Goal: Navigation & Orientation: Find specific page/section

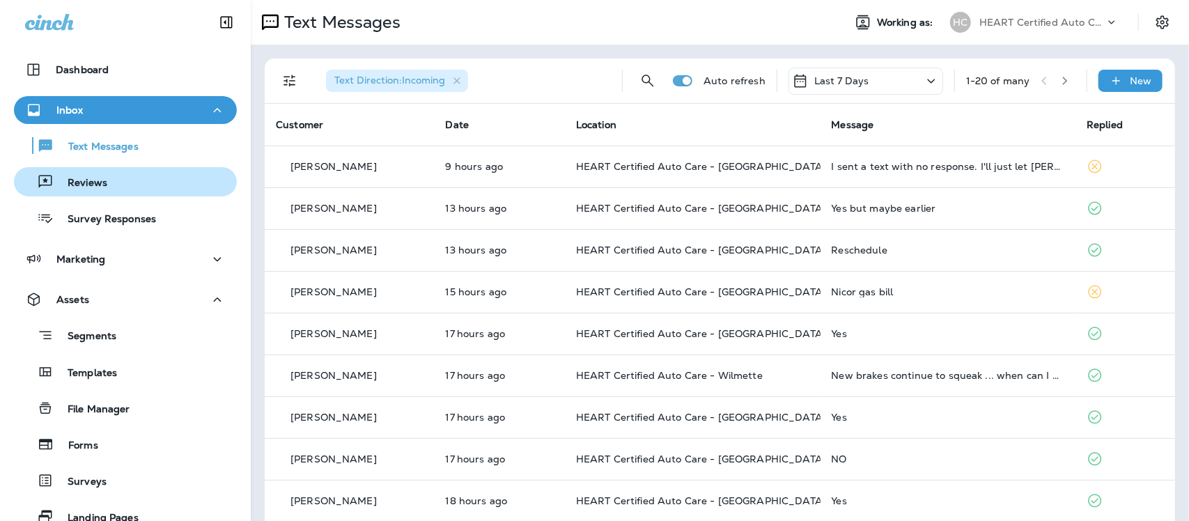
click at [77, 188] on p "Reviews" at bounding box center [81, 183] width 54 height 13
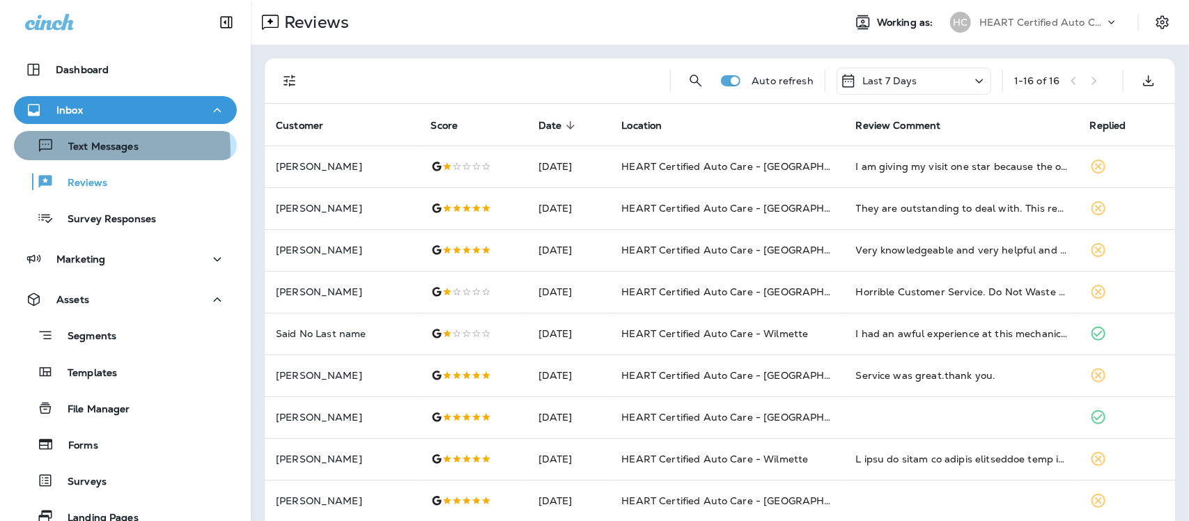
click at [84, 150] on p "Text Messages" at bounding box center [96, 147] width 84 height 13
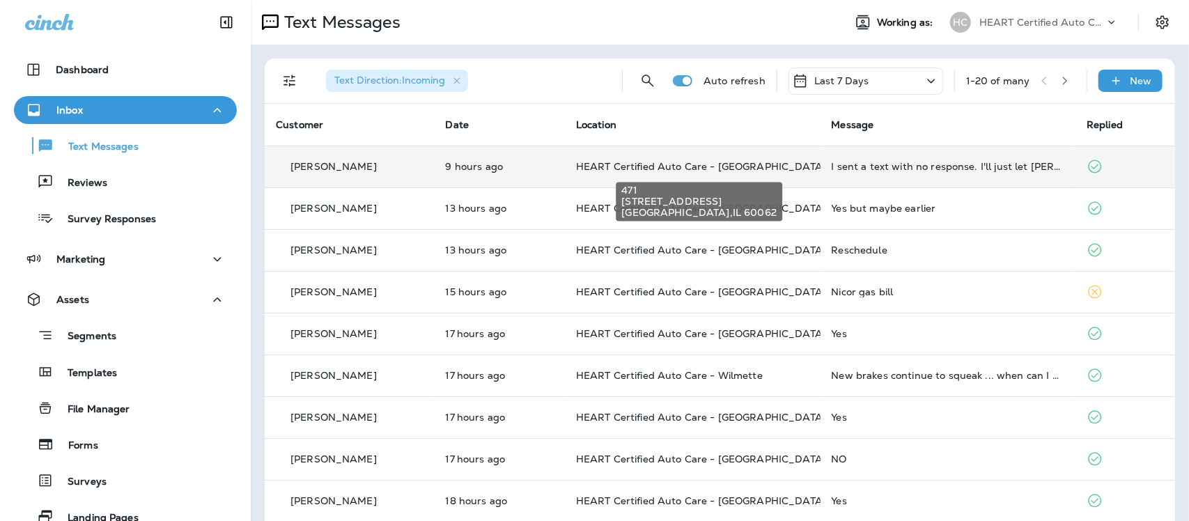
click at [693, 164] on span "HEART Certified Auto Care - [GEOGRAPHIC_DATA]" at bounding box center [701, 166] width 250 height 13
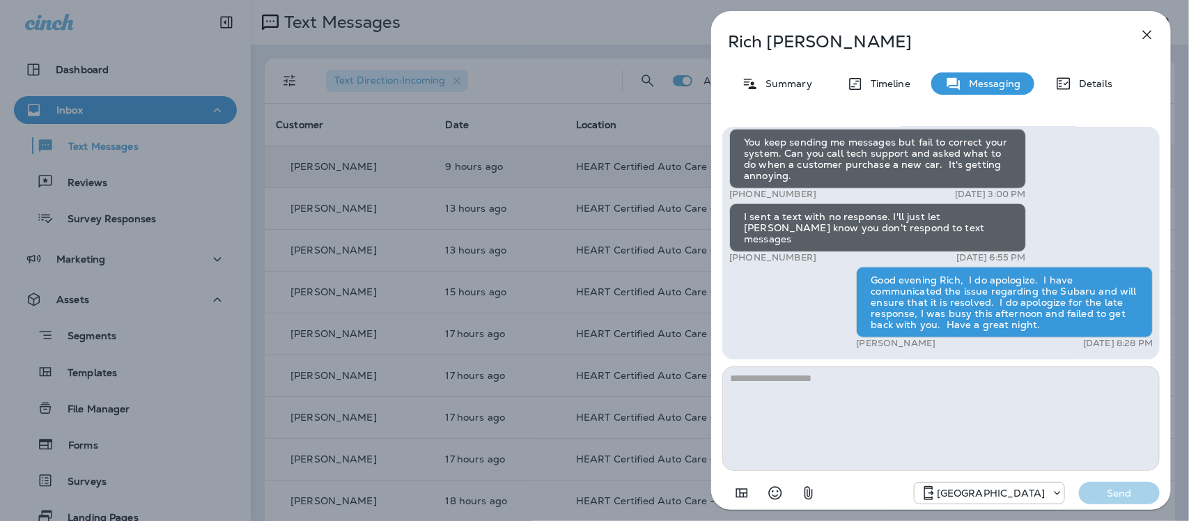
click at [1150, 37] on icon "button" at bounding box center [1147, 35] width 9 height 9
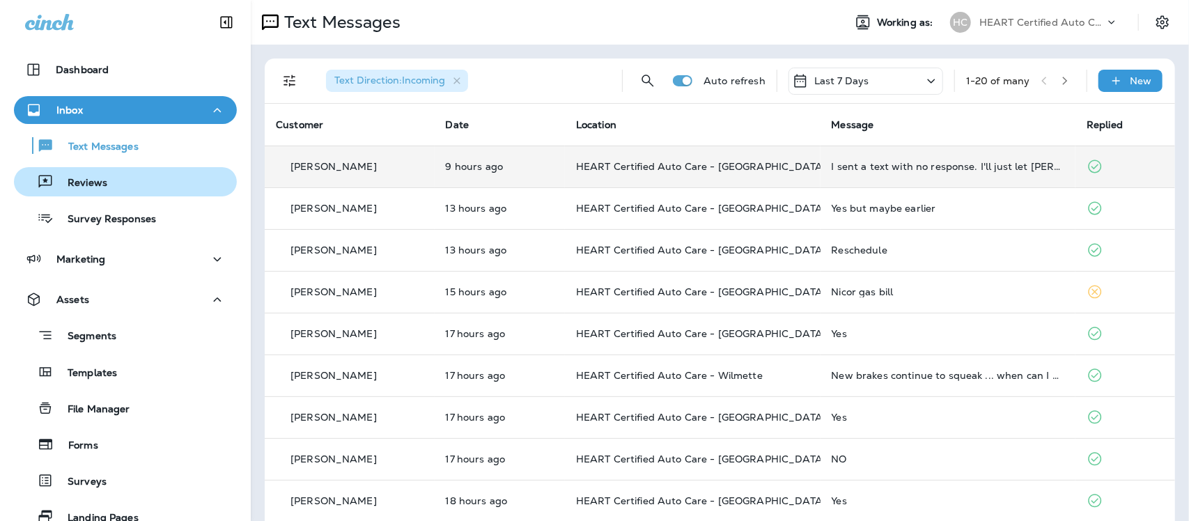
click at [146, 192] on button "Reviews" at bounding box center [125, 181] width 223 height 29
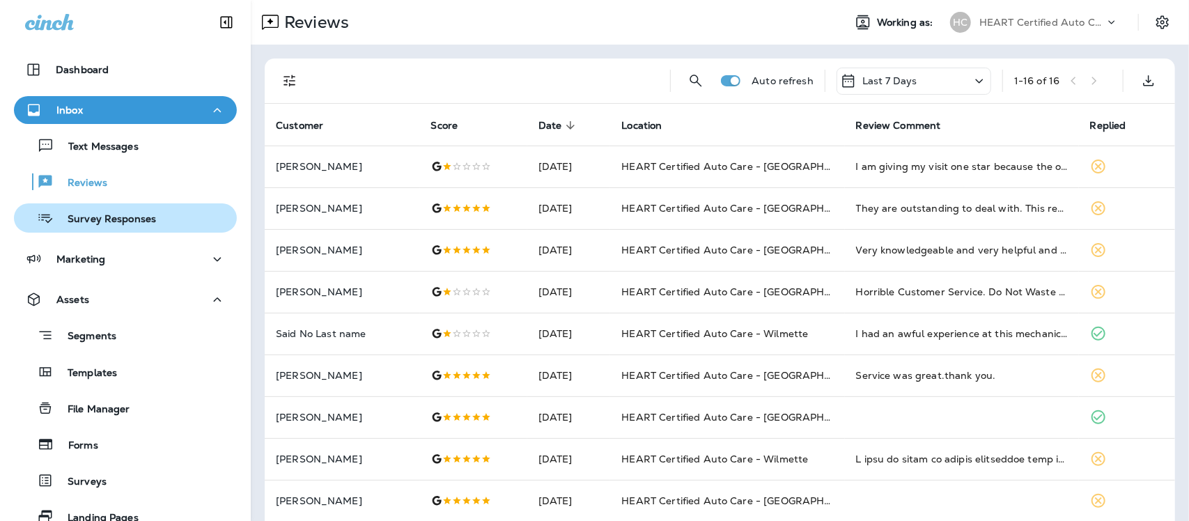
click at [143, 232] on button "Survey Responses" at bounding box center [125, 217] width 223 height 29
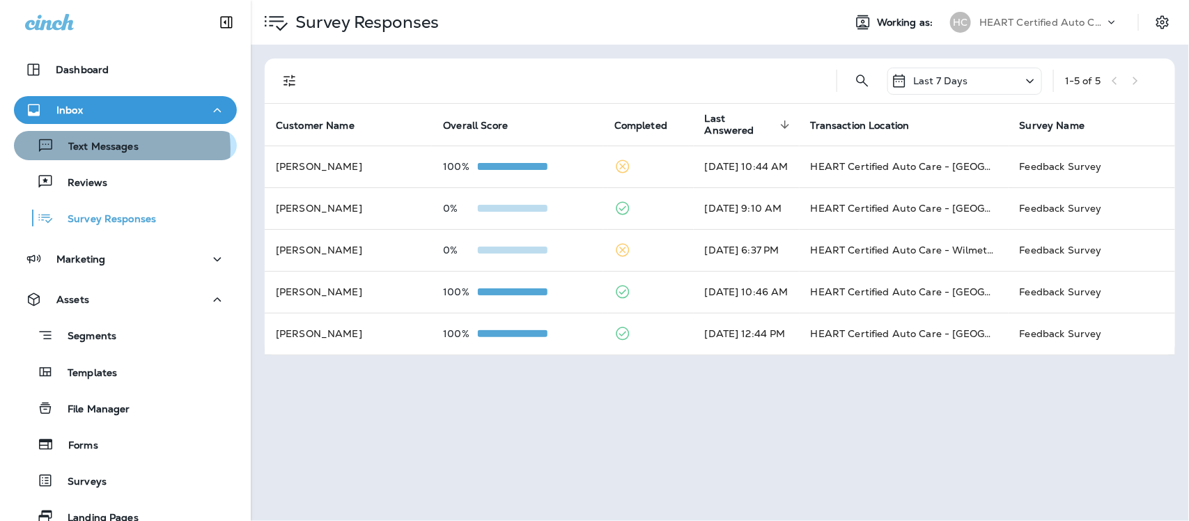
click at [116, 148] on p "Text Messages" at bounding box center [96, 147] width 84 height 13
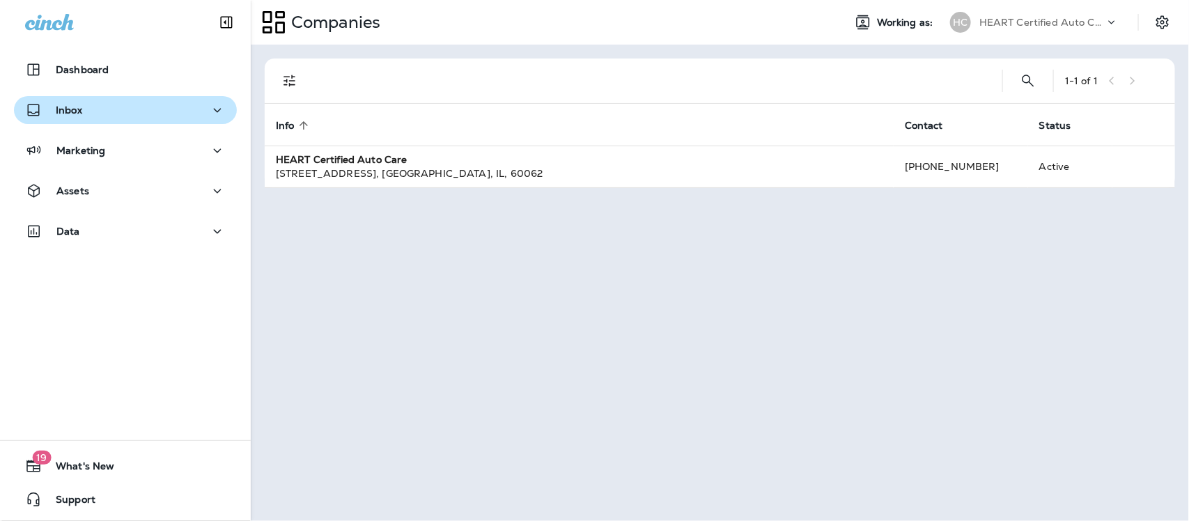
click at [82, 102] on div "Inbox" at bounding box center [125, 110] width 201 height 17
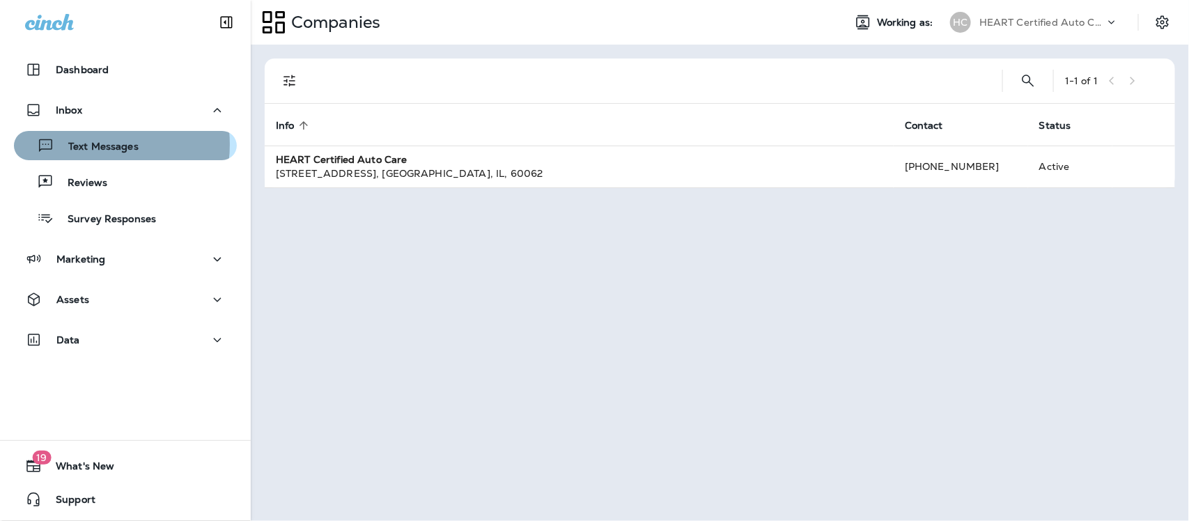
click at [81, 144] on p "Text Messages" at bounding box center [96, 147] width 84 height 13
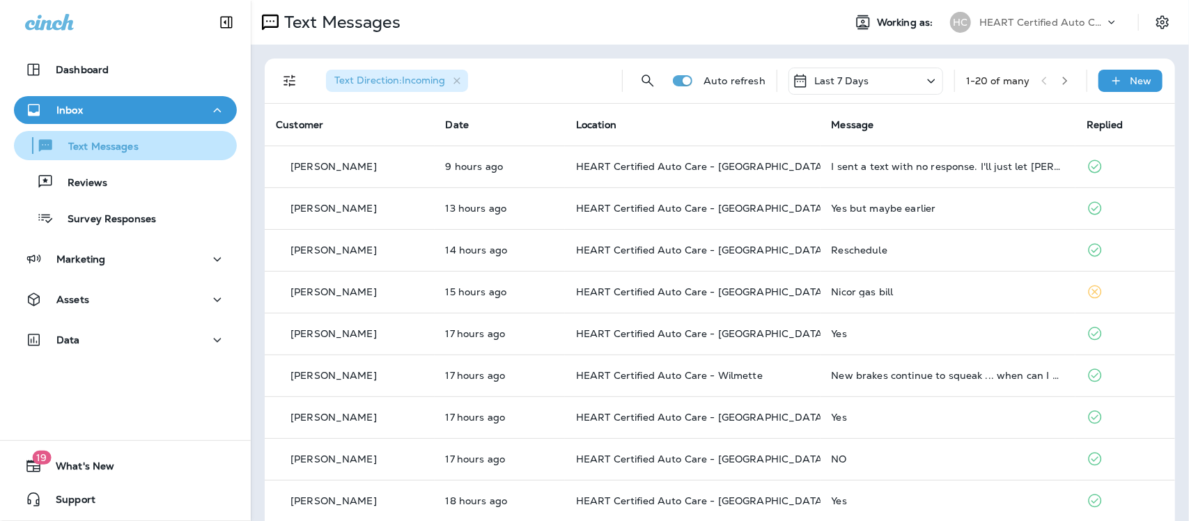
click at [92, 143] on p "Text Messages" at bounding box center [96, 147] width 84 height 13
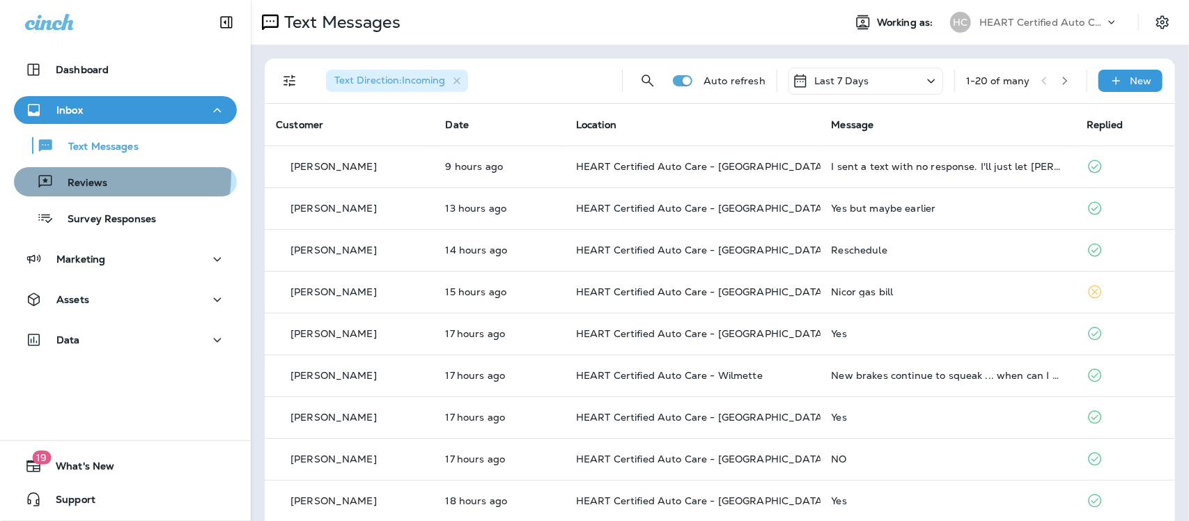
click at [91, 175] on div "Reviews" at bounding box center [64, 181] width 88 height 21
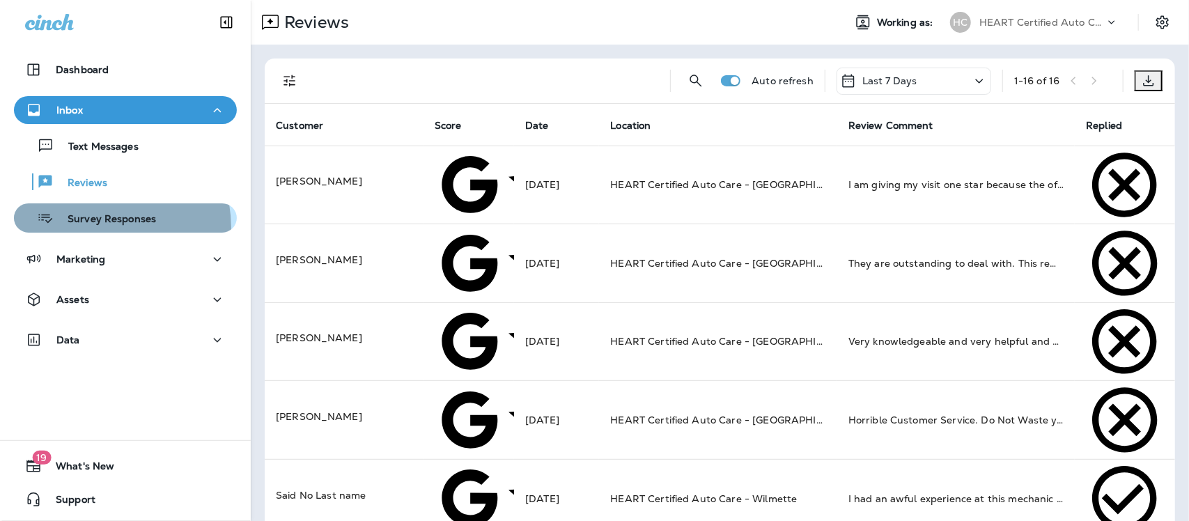
click at [88, 228] on div "Survey Responses" at bounding box center [88, 218] width 137 height 21
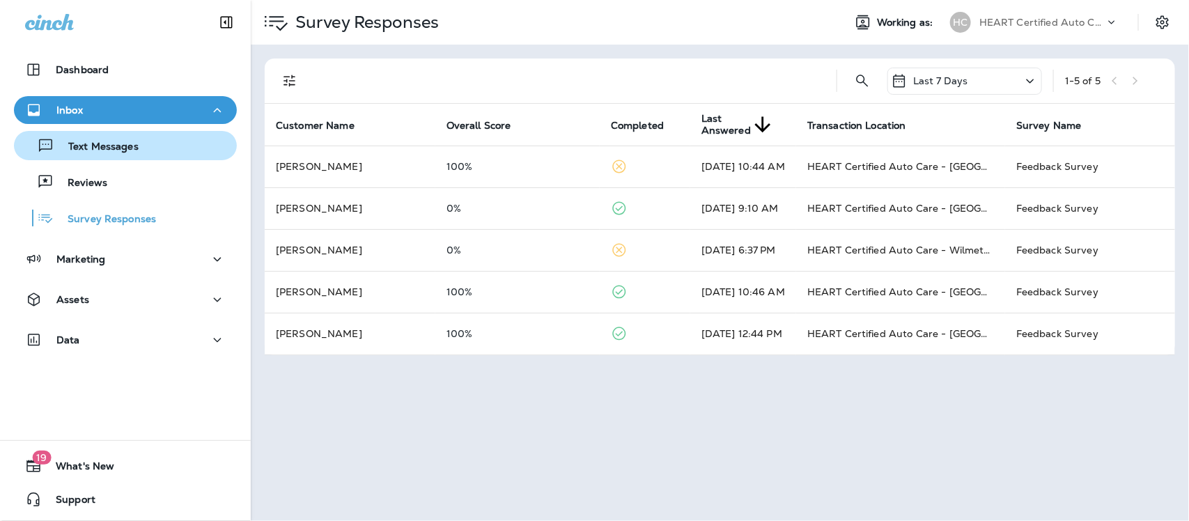
click at [68, 138] on div "Text Messages" at bounding box center [79, 145] width 119 height 21
